Goal: Information Seeking & Learning: Understand process/instructions

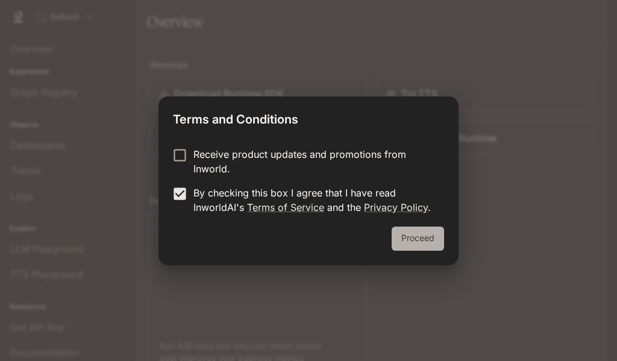
click at [398, 232] on button "Proceed" at bounding box center [418, 239] width 52 height 24
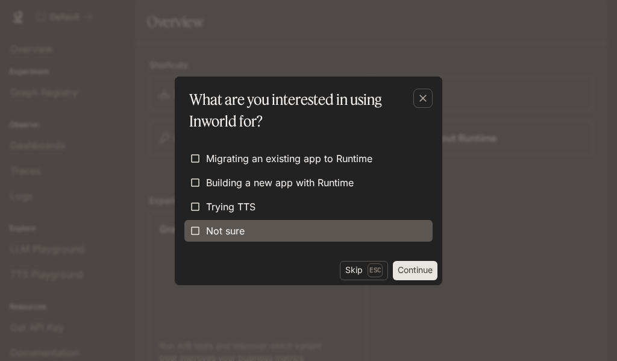
click at [270, 226] on label "Not sure" at bounding box center [308, 231] width 248 height 22
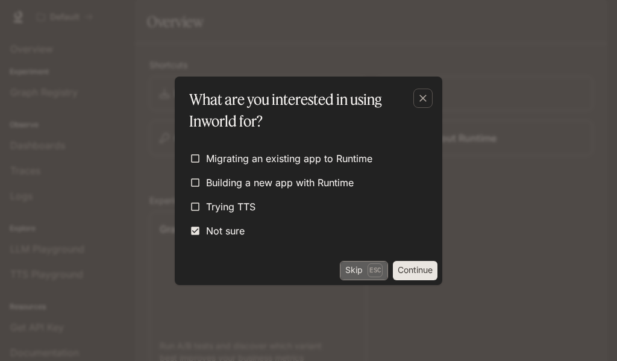
click at [354, 267] on button "Skip Esc" at bounding box center [364, 270] width 48 height 19
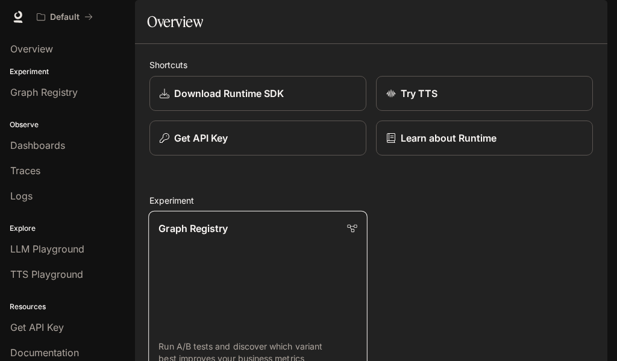
scroll to position [241, 0]
click at [567, 12] on link "Documentation Documentation" at bounding box center [536, 17] width 73 height 24
